Goal: Ask a question

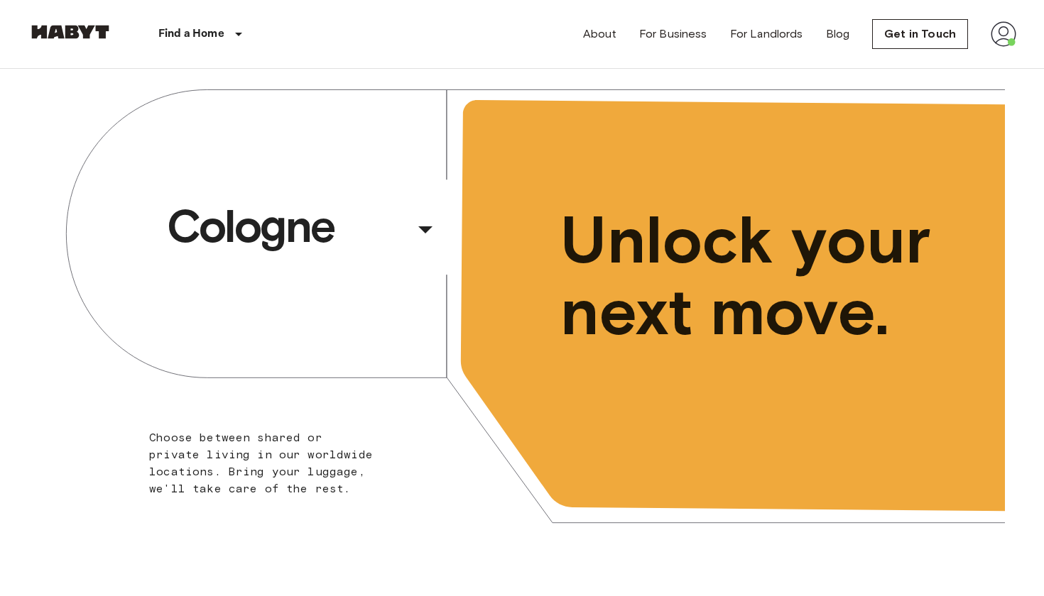
click at [1009, 34] on img at bounding box center [1003, 34] width 26 height 26
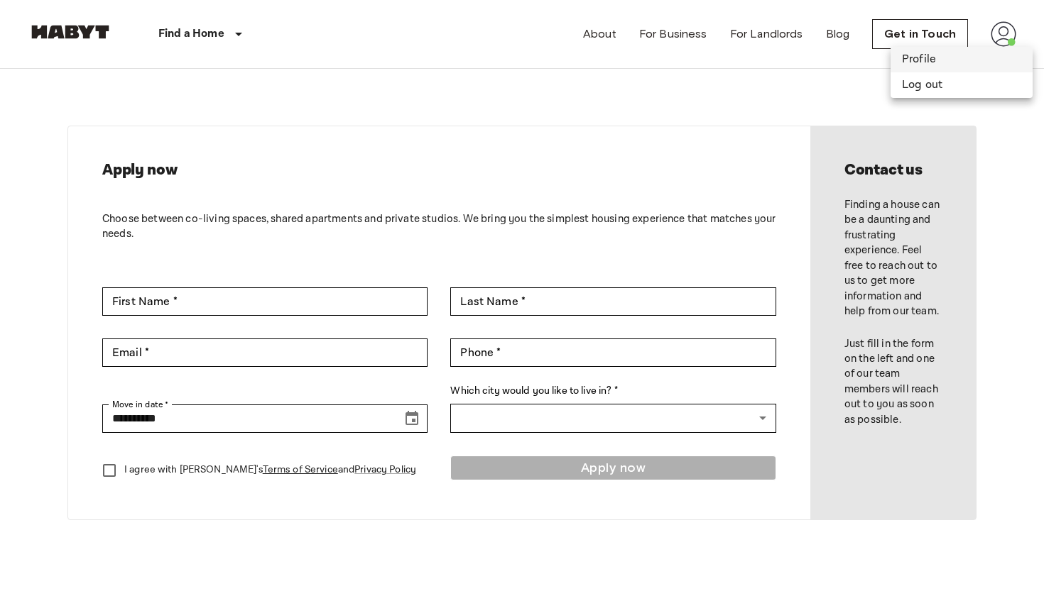
click at [951, 62] on li "Profile" at bounding box center [961, 60] width 142 height 26
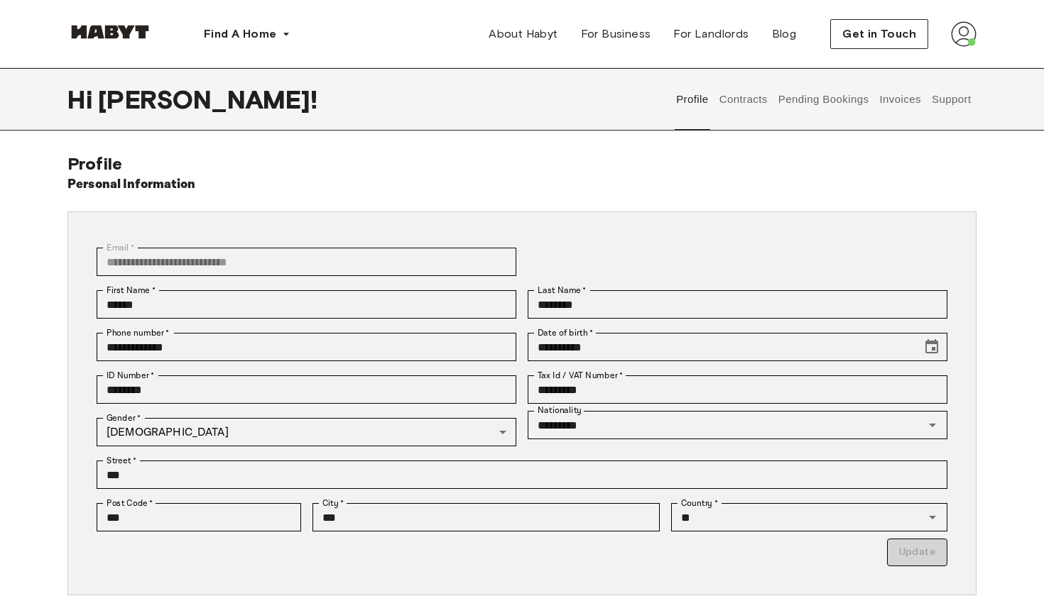
click at [897, 96] on button "Invoices" at bounding box center [900, 99] width 45 height 62
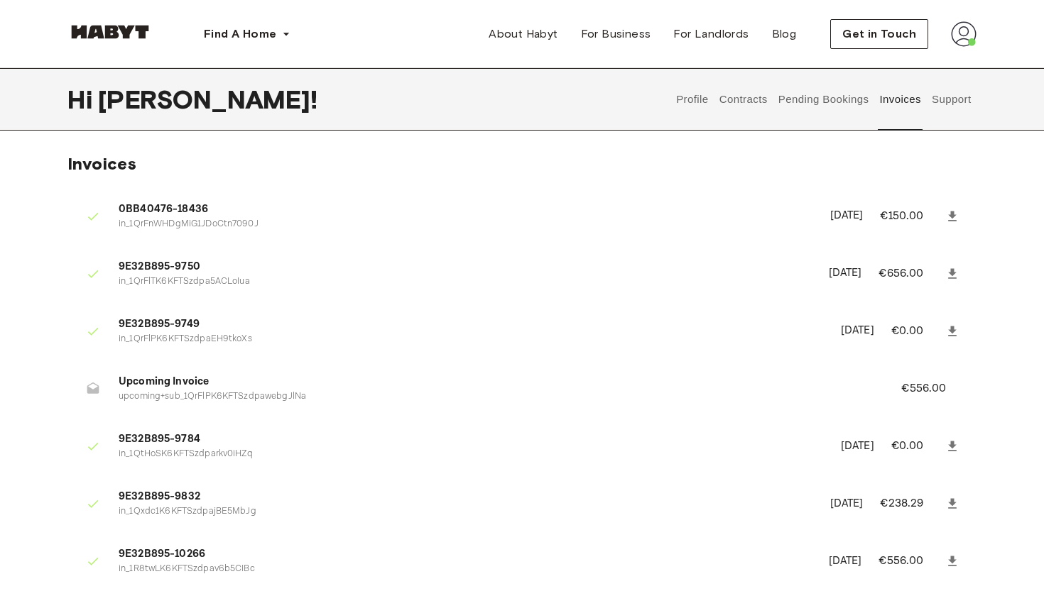
click at [958, 108] on button "Support" at bounding box center [950, 99] width 43 height 62
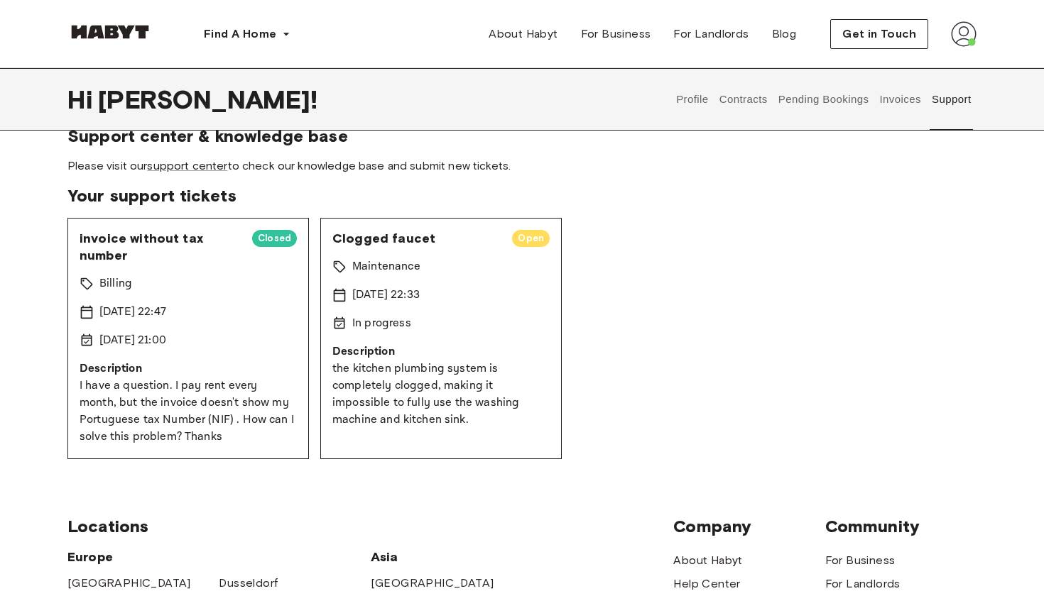
scroll to position [41, 0]
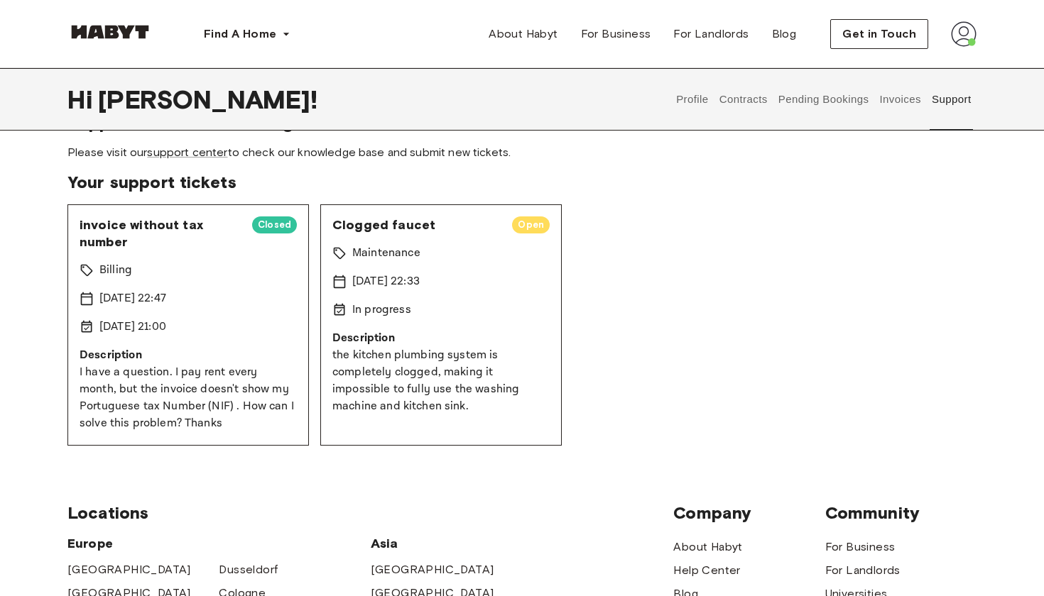
click at [179, 382] on p "I have a question. I pay rent every month, but the invoice doesn't show my Port…" at bounding box center [188, 398] width 217 height 68
click at [141, 295] on p "3 Aug 2025 22:47" at bounding box center [132, 298] width 67 height 17
click at [122, 268] on p "Billing" at bounding box center [115, 270] width 33 height 17
click at [122, 244] on span "invoice without tax number" at bounding box center [160, 234] width 161 height 34
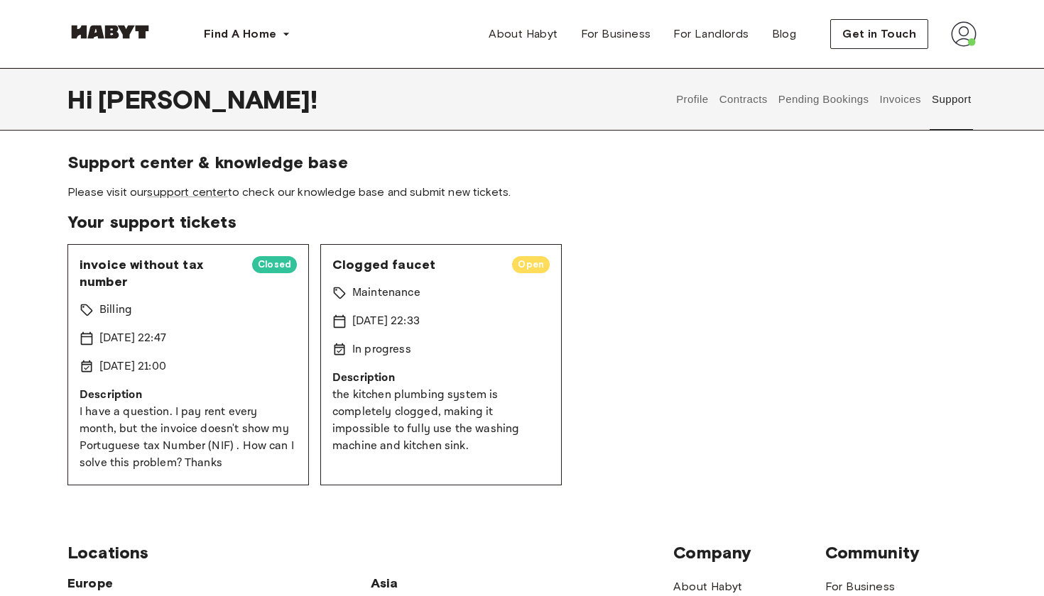
scroll to position [0, 0]
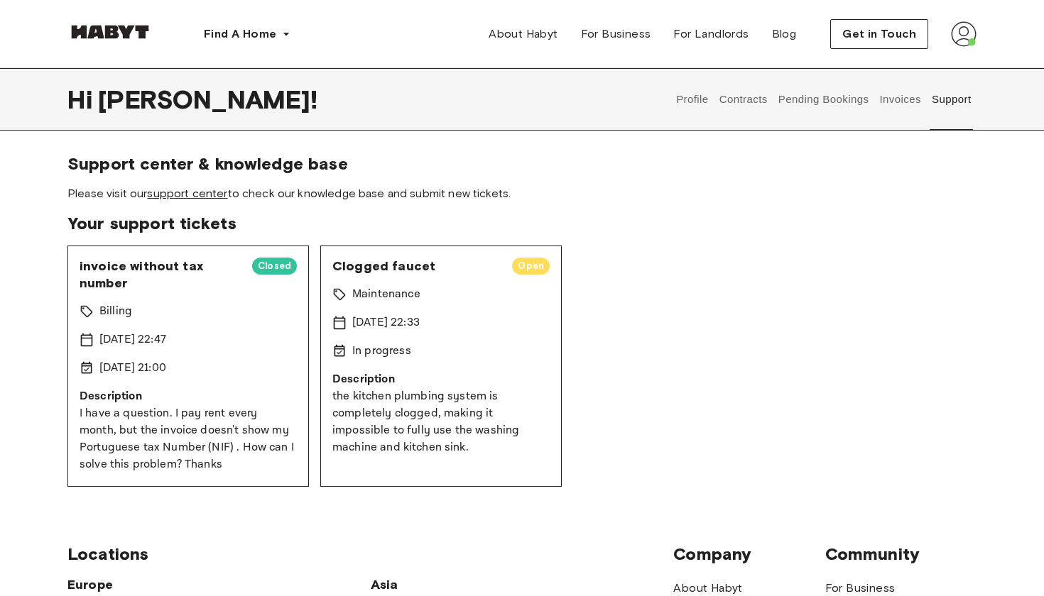
click at [216, 192] on link "support center" at bounding box center [187, 193] width 80 height 13
click at [264, 268] on span "Closed" at bounding box center [274, 266] width 45 height 14
click at [245, 324] on div "invoice without tax number Closed Billing 3 Aug 2025 22:47 12 Aug 2025 21:00 De…" at bounding box center [187, 366] width 241 height 241
click at [153, 324] on div "invoice without tax number Closed Billing 3 Aug 2025 22:47 12 Aug 2025 21:00 De…" at bounding box center [187, 366] width 241 height 241
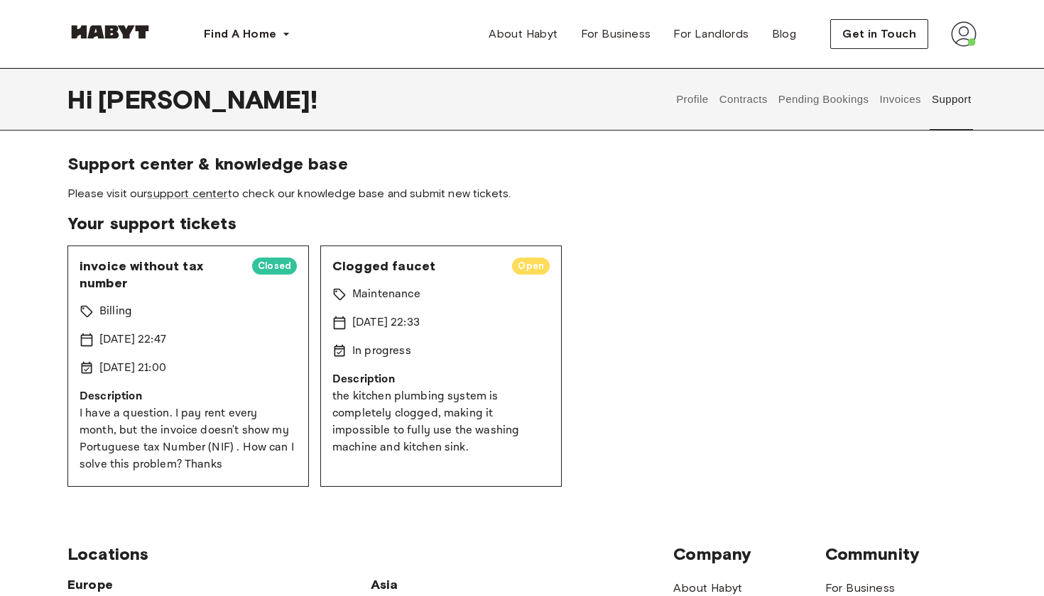
click at [124, 294] on div "invoice without tax number Closed Billing 3 Aug 2025 22:47 12 Aug 2025 21:00 De…" at bounding box center [187, 366] width 241 height 241
click at [133, 370] on p "12 Aug 2025 21:00" at bounding box center [132, 368] width 67 height 17
click at [133, 399] on p "Description" at bounding box center [188, 396] width 217 height 17
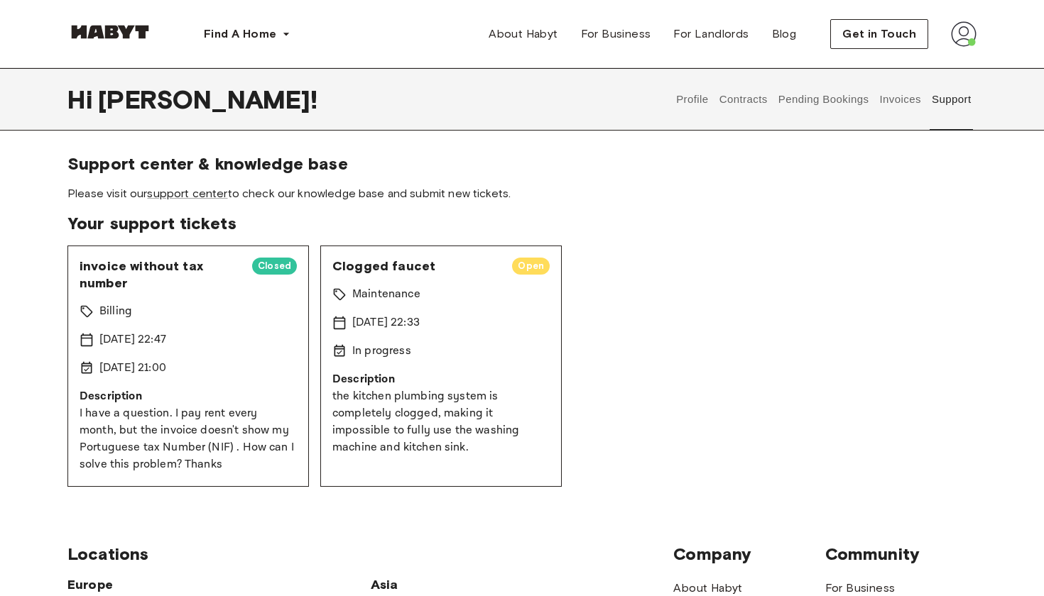
click at [160, 431] on p "I have a question. I pay rent every month, but the invoice doesn't show my Port…" at bounding box center [188, 439] width 217 height 68
click at [273, 263] on span "Closed" at bounding box center [274, 266] width 45 height 14
click at [154, 276] on span "invoice without tax number" at bounding box center [160, 275] width 161 height 34
click at [138, 271] on span "invoice without tax number" at bounding box center [160, 275] width 161 height 34
click at [219, 362] on div "12 Aug 2025 21:00" at bounding box center [188, 368] width 217 height 17
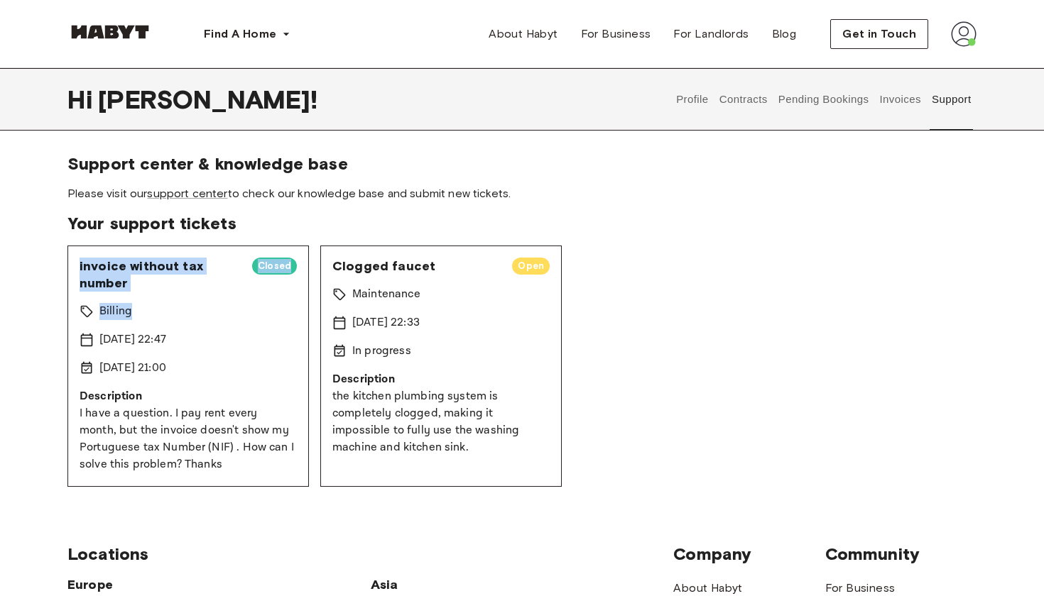
drag, startPoint x: 160, startPoint y: 314, endPoint x: 168, endPoint y: 241, distance: 72.8
click at [168, 241] on section "Your support tickets invoice without tax number Closed Billing 3 Aug 2025 22:47…" at bounding box center [521, 350] width 909 height 274
click at [204, 248] on div "invoice without tax number Closed Billing 3 Aug 2025 22:47 12 Aug 2025 21:00 De…" at bounding box center [187, 366] width 241 height 241
click at [266, 356] on div "invoice without tax number Closed Billing 3 Aug 2025 22:47 12 Aug 2025 21:00 De…" at bounding box center [187, 366] width 241 height 241
